Goal: Task Accomplishment & Management: Use online tool/utility

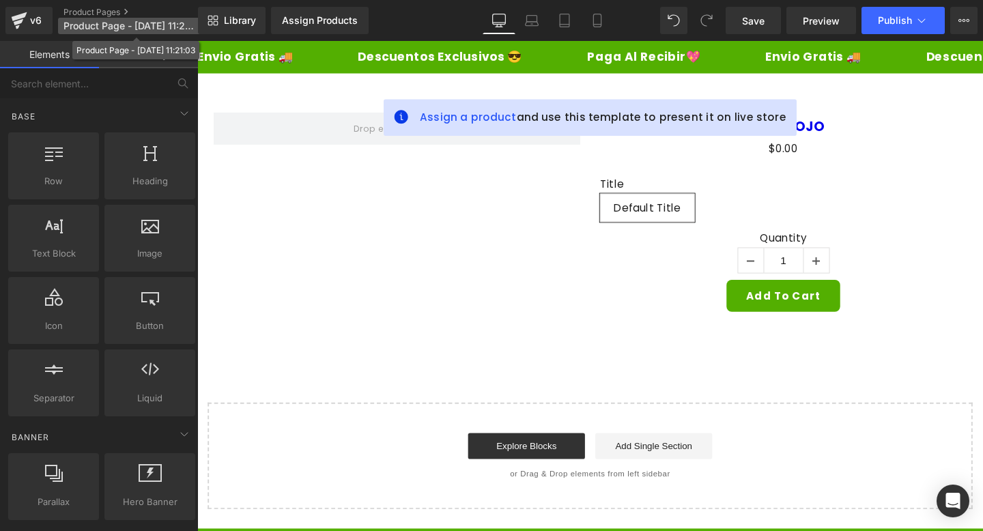
click at [153, 27] on span "Product Page - [DATE] 11:21:03" at bounding box center [129, 25] width 131 height 11
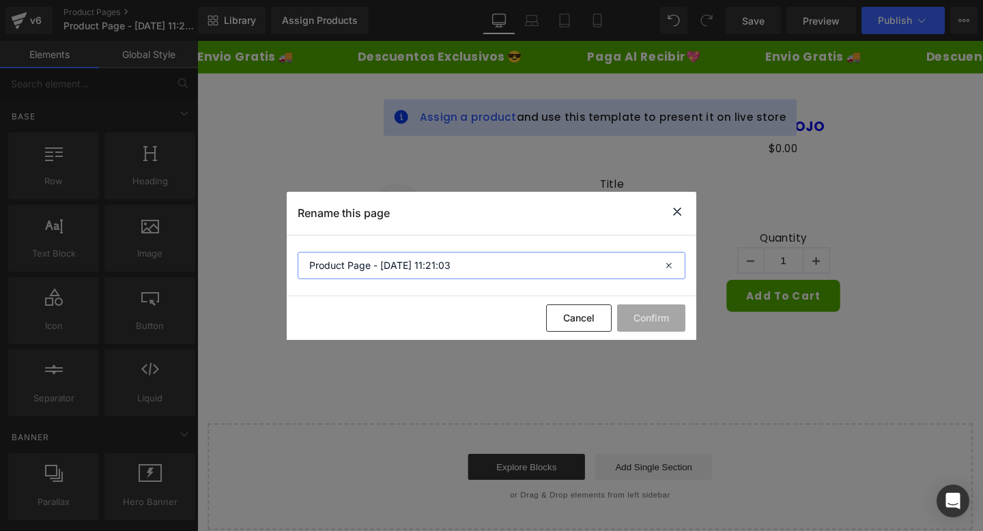
click at [461, 267] on input "Product Page - [DATE] 11:21:03" at bounding box center [492, 265] width 388 height 27
type input "WHITE62"
click at [660, 322] on button "Confirm" at bounding box center [651, 318] width 68 height 27
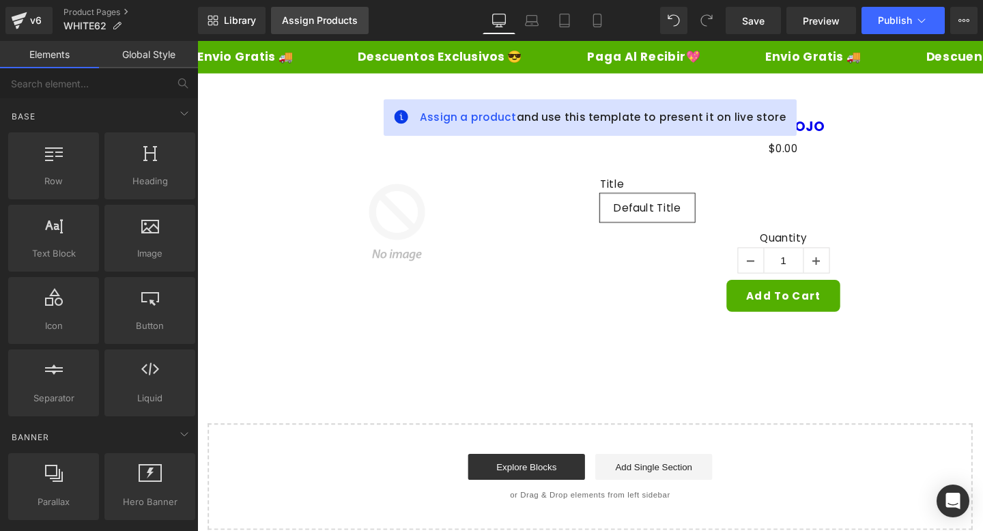
click at [313, 25] on div "Assign Products" at bounding box center [320, 20] width 76 height 11
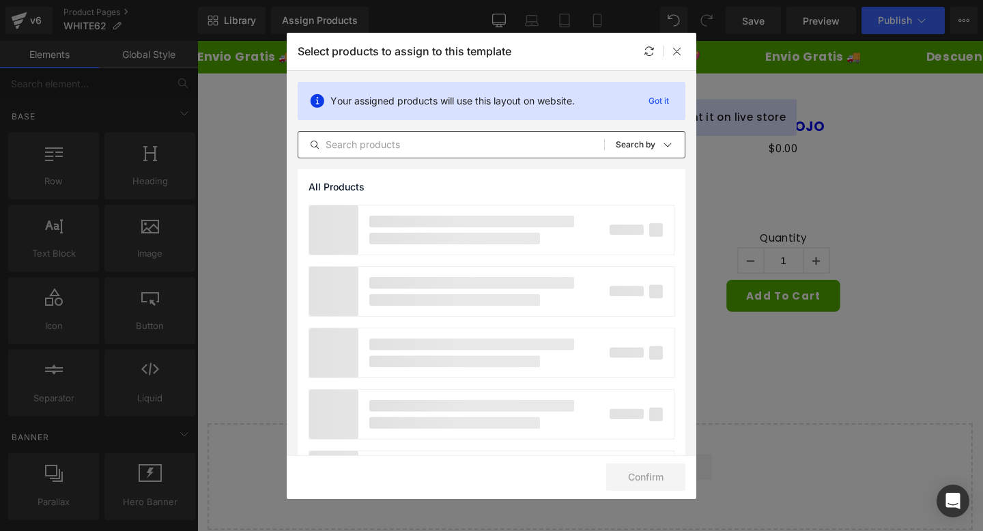
click at [349, 147] on input "text" at bounding box center [451, 145] width 306 height 16
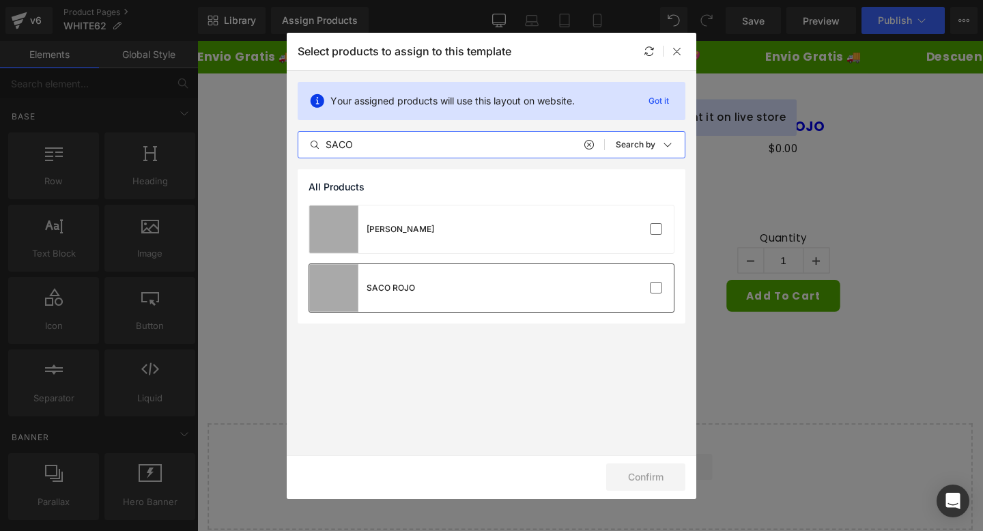
type input "SACO"
click at [414, 272] on div "SACO ROJO" at bounding box center [491, 288] width 365 height 48
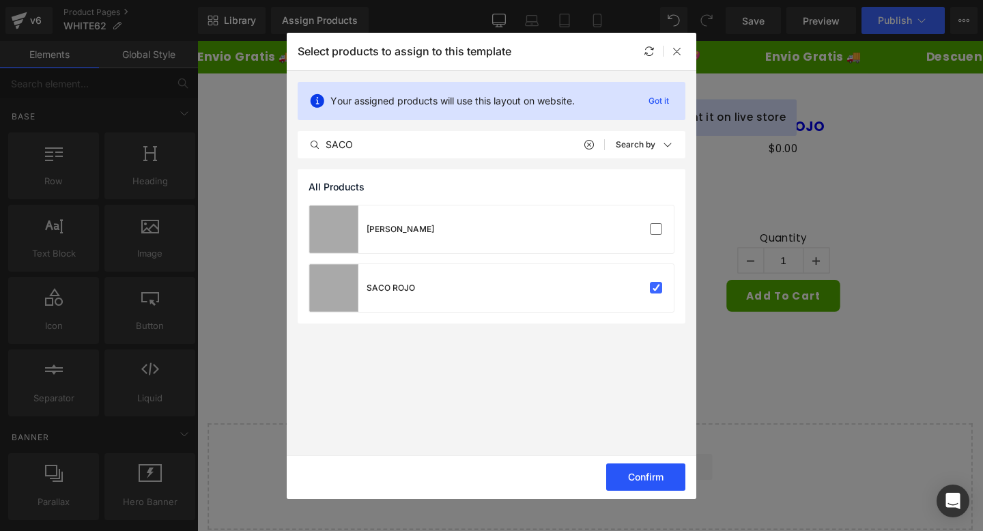
click at [628, 479] on button "Confirm" at bounding box center [645, 477] width 79 height 27
click at [666, 481] on button "Success" at bounding box center [637, 477] width 96 height 27
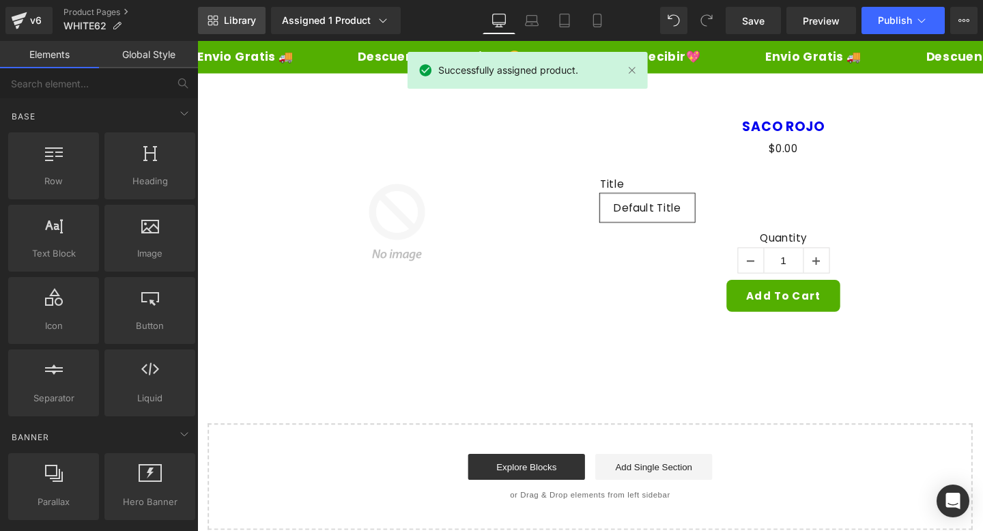
click at [235, 17] on span "Library" at bounding box center [240, 20] width 32 height 12
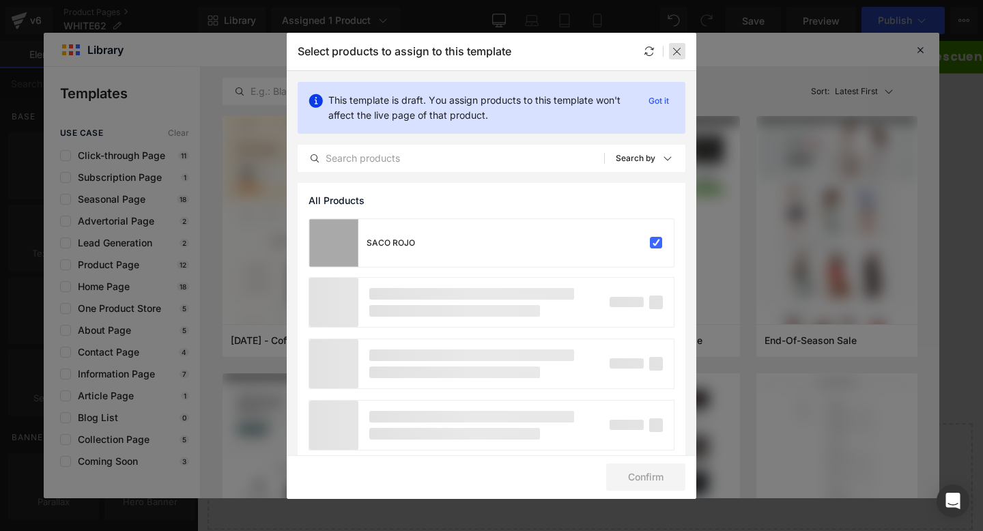
click at [677, 53] on icon at bounding box center [677, 51] width 11 height 11
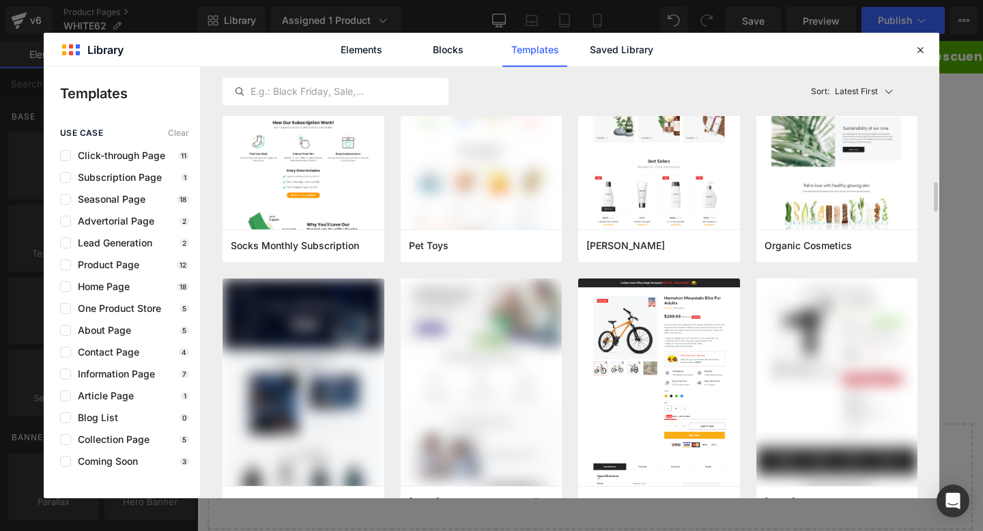
scroll to position [2686, 0]
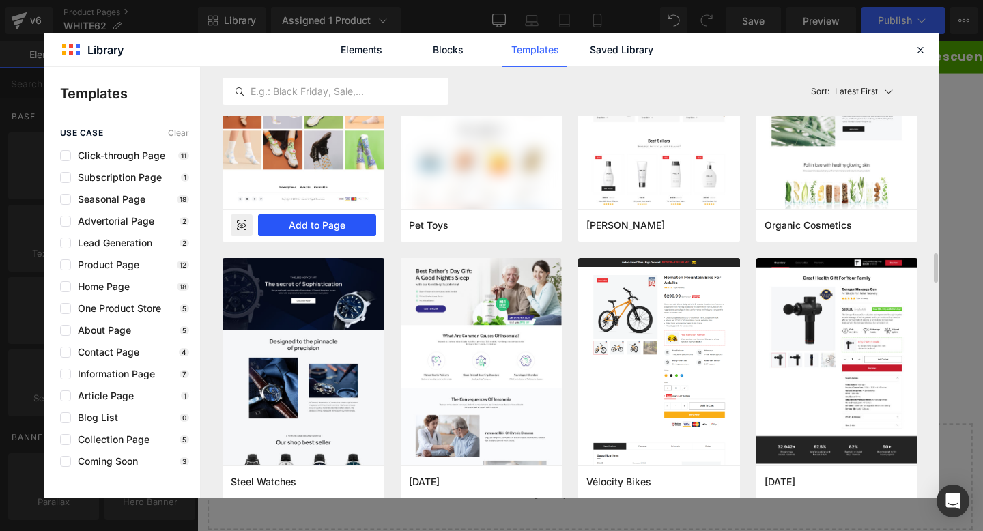
click at [346, 219] on button "Add to Page" at bounding box center [317, 225] width 118 height 22
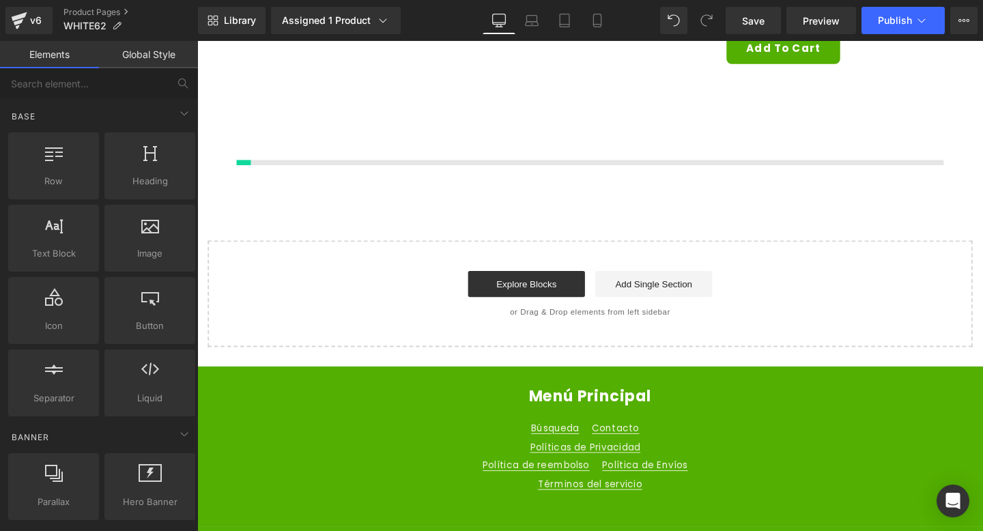
scroll to position [262, 0]
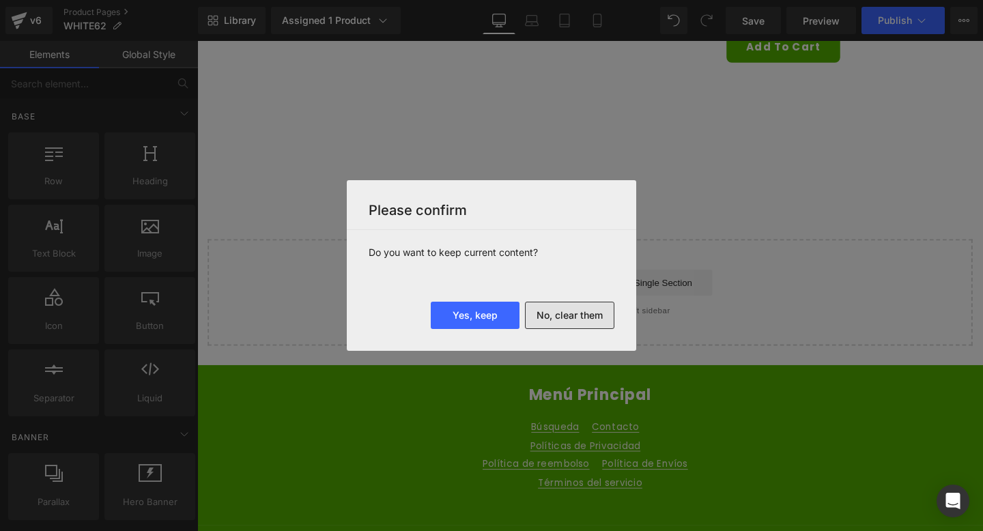
click at [535, 311] on button "No, clear them" at bounding box center [569, 315] width 89 height 27
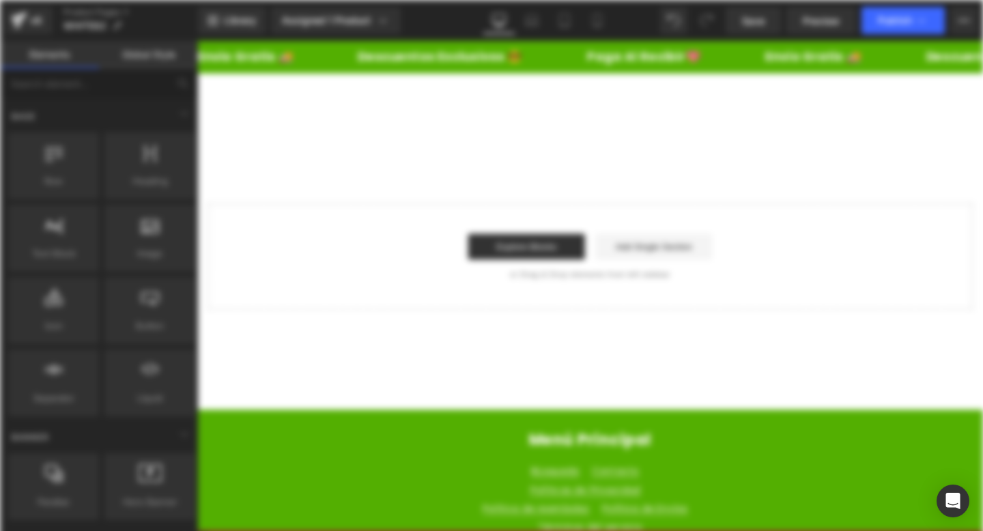
scroll to position [0, 0]
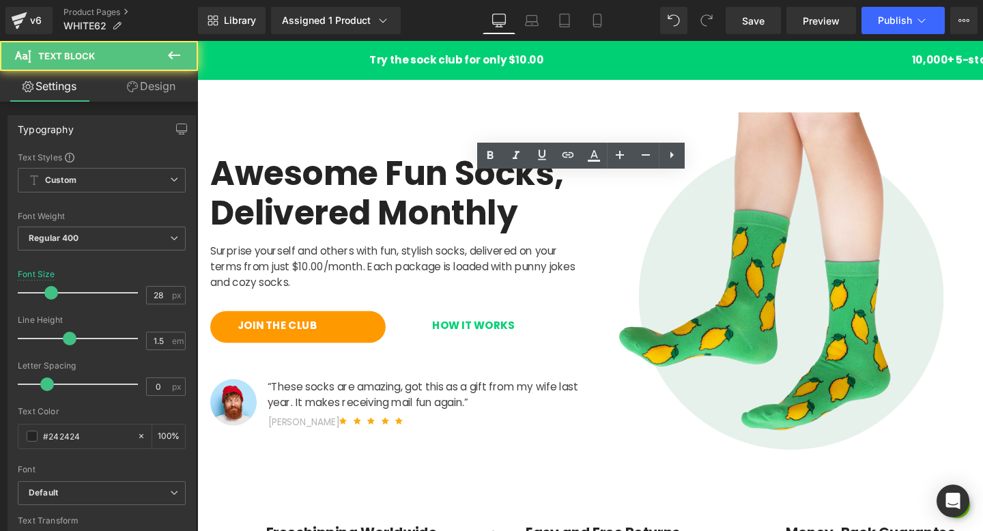
scroll to position [1414, 0]
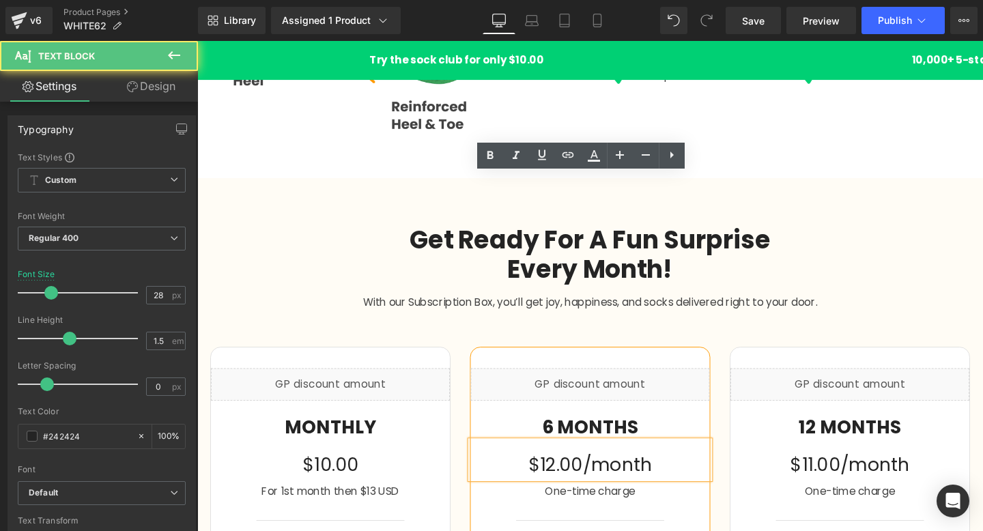
click at [416, 193] on div "Get Ready For A Fun Surprise Every Month! Heading Row With our Subscription Box…" at bounding box center [610, 490] width 826 height 610
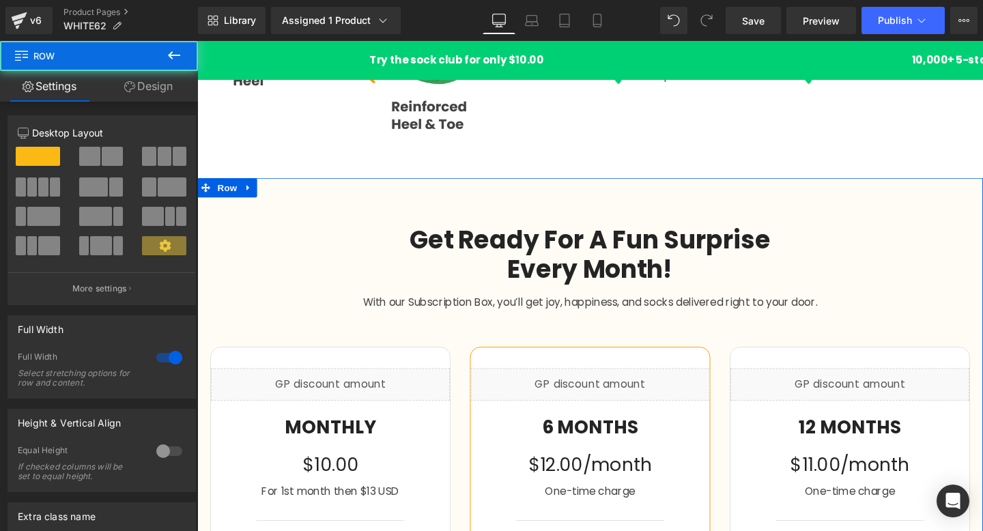
click at [386, 199] on div "Get Ready For A Fun Surprise Every Month! Heading Row With our Subscription Box…" at bounding box center [610, 490] width 826 height 610
click at [247, 195] on icon at bounding box center [252, 196] width 10 height 10
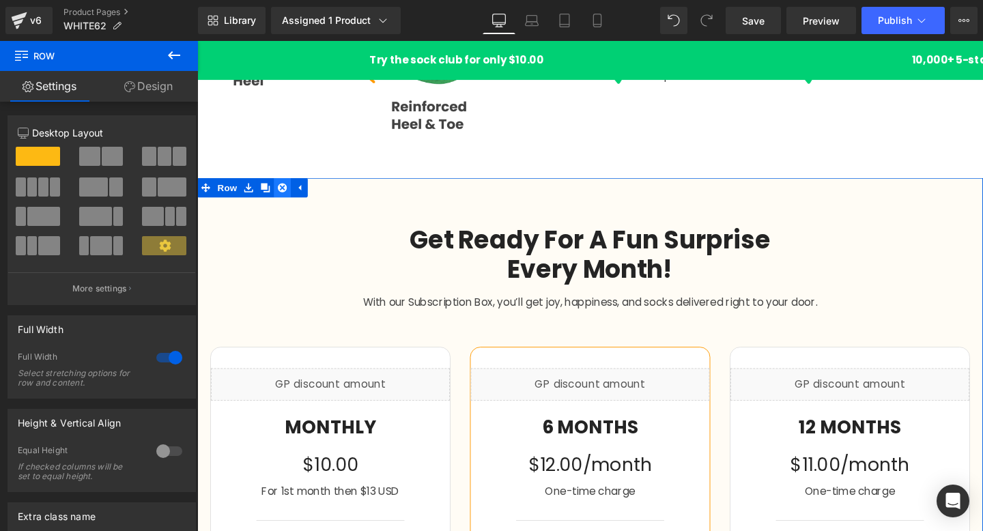
click at [284, 199] on icon at bounding box center [287, 196] width 10 height 10
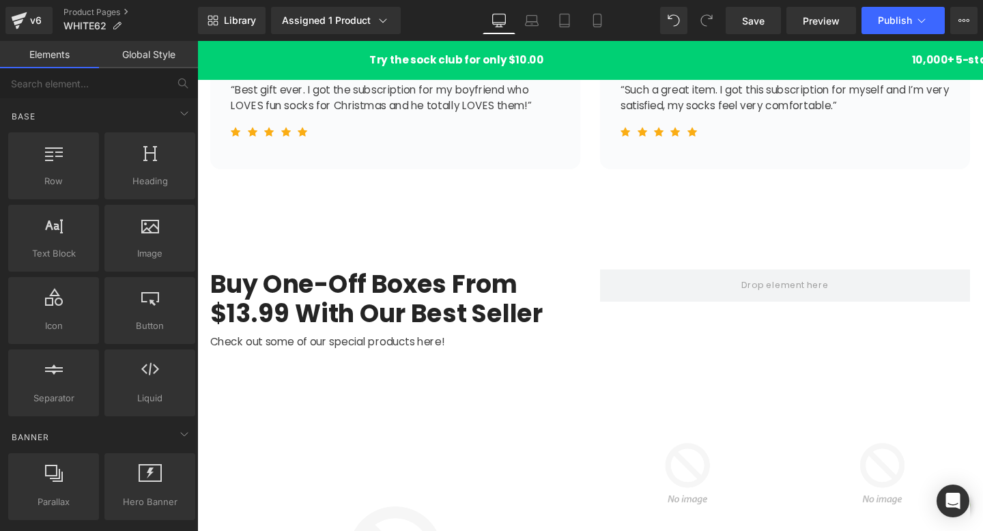
scroll to position [2035, 0]
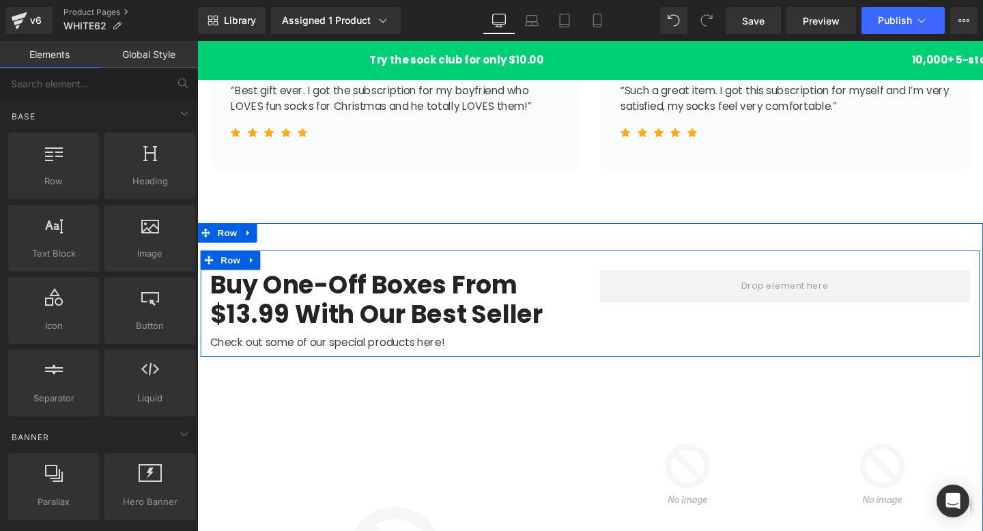
click at [370, 270] on div "Buy One-Off Boxes From $13.99 With Our Best Seller Heading Check out some of ou…" at bounding box center [610, 317] width 819 height 111
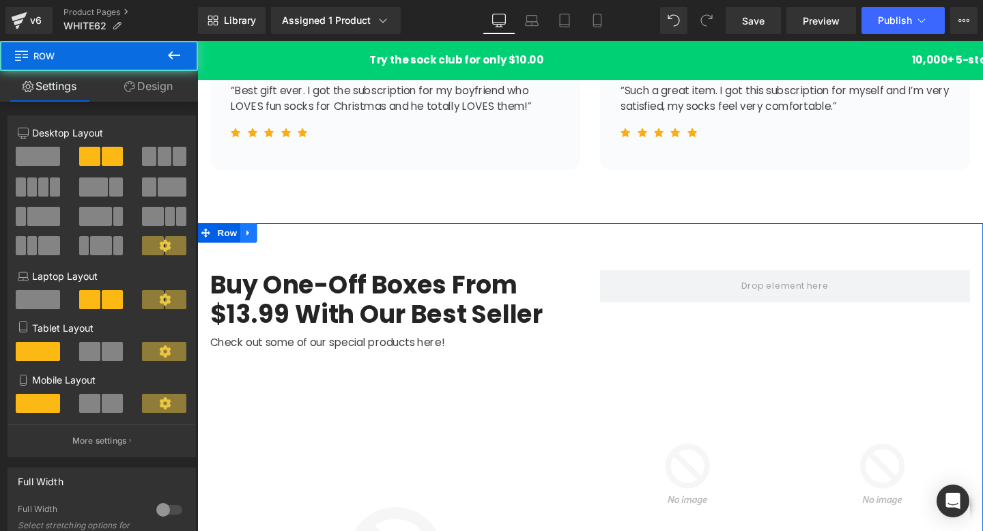
click at [247, 237] on link at bounding box center [251, 243] width 18 height 20
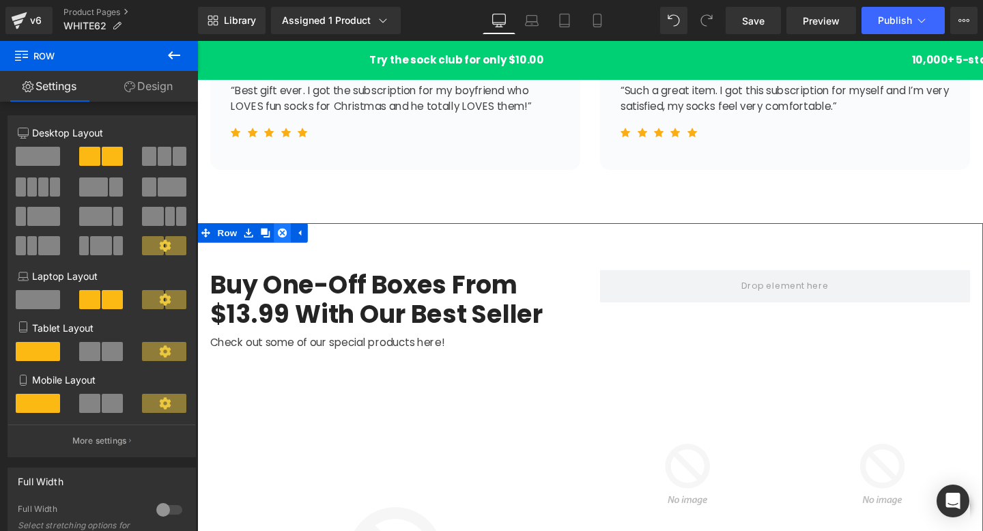
click at [285, 242] on icon at bounding box center [287, 243] width 10 height 10
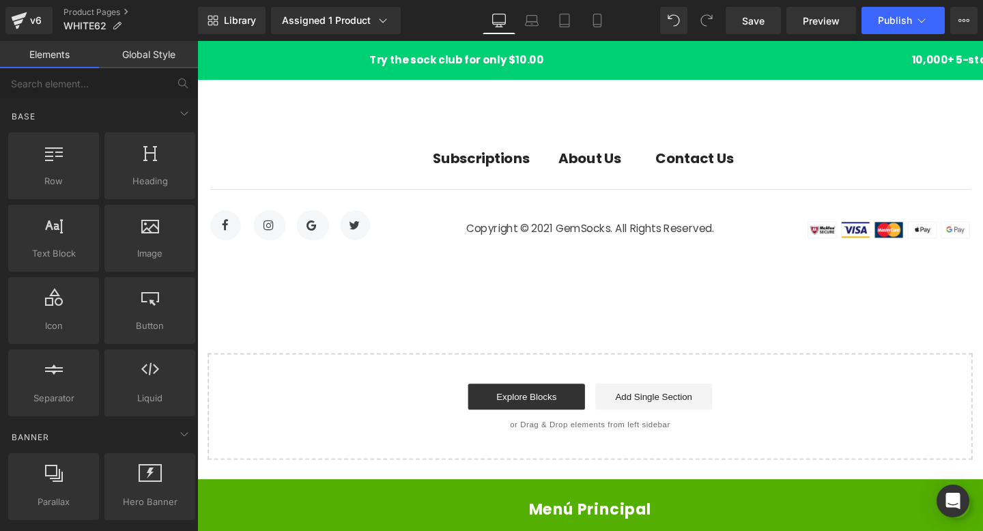
scroll to position [3276, 0]
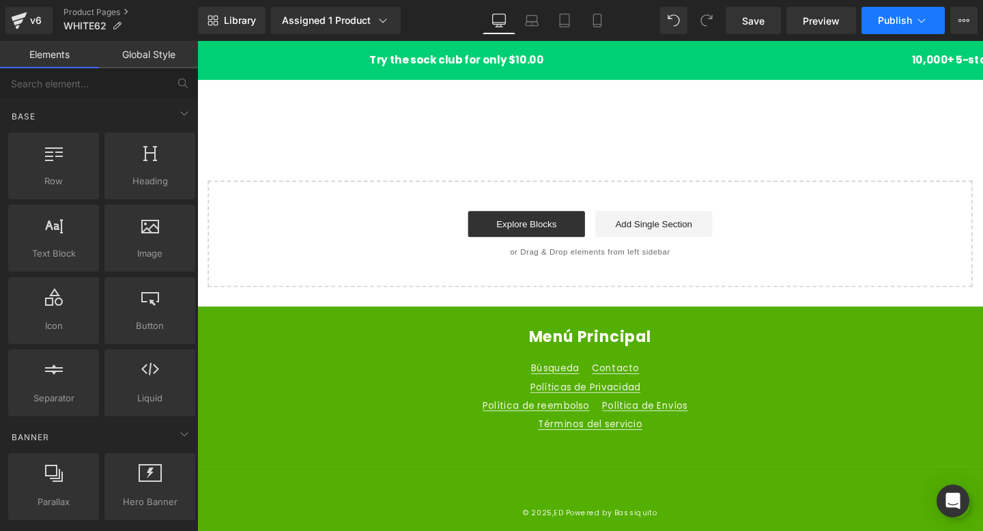
click at [873, 23] on button "Publish" at bounding box center [903, 20] width 83 height 27
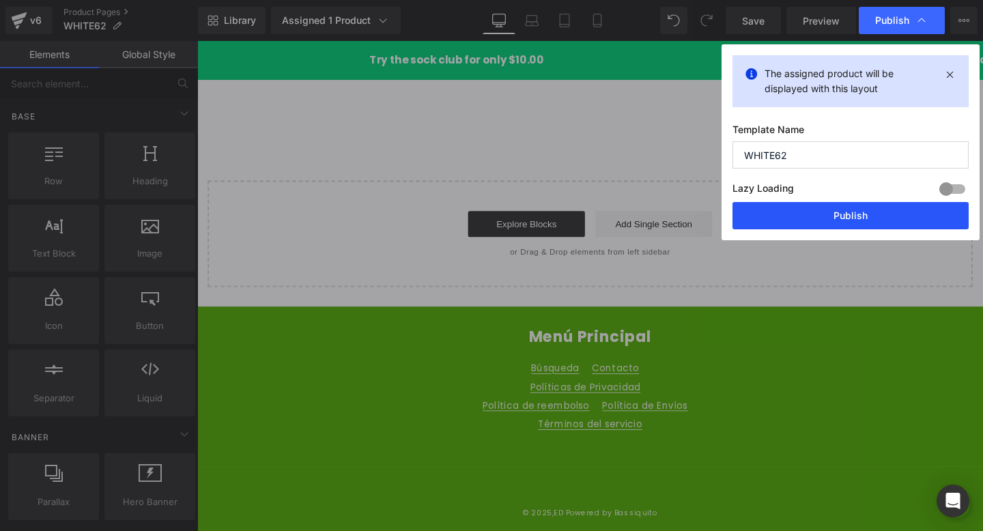
click at [830, 221] on button "Publish" at bounding box center [851, 215] width 236 height 27
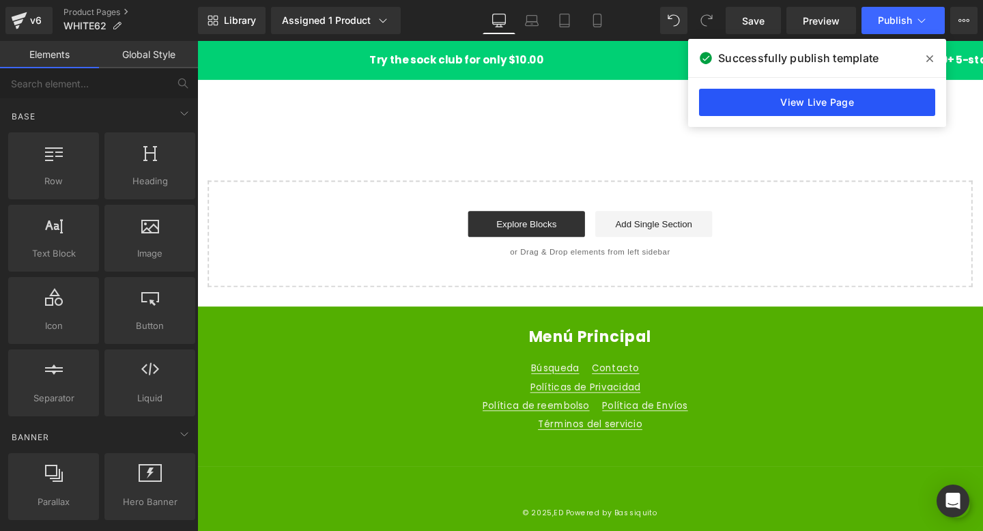
click at [824, 105] on link "View Live Page" at bounding box center [817, 102] width 236 height 27
